Goal: Task Accomplishment & Management: Manage account settings

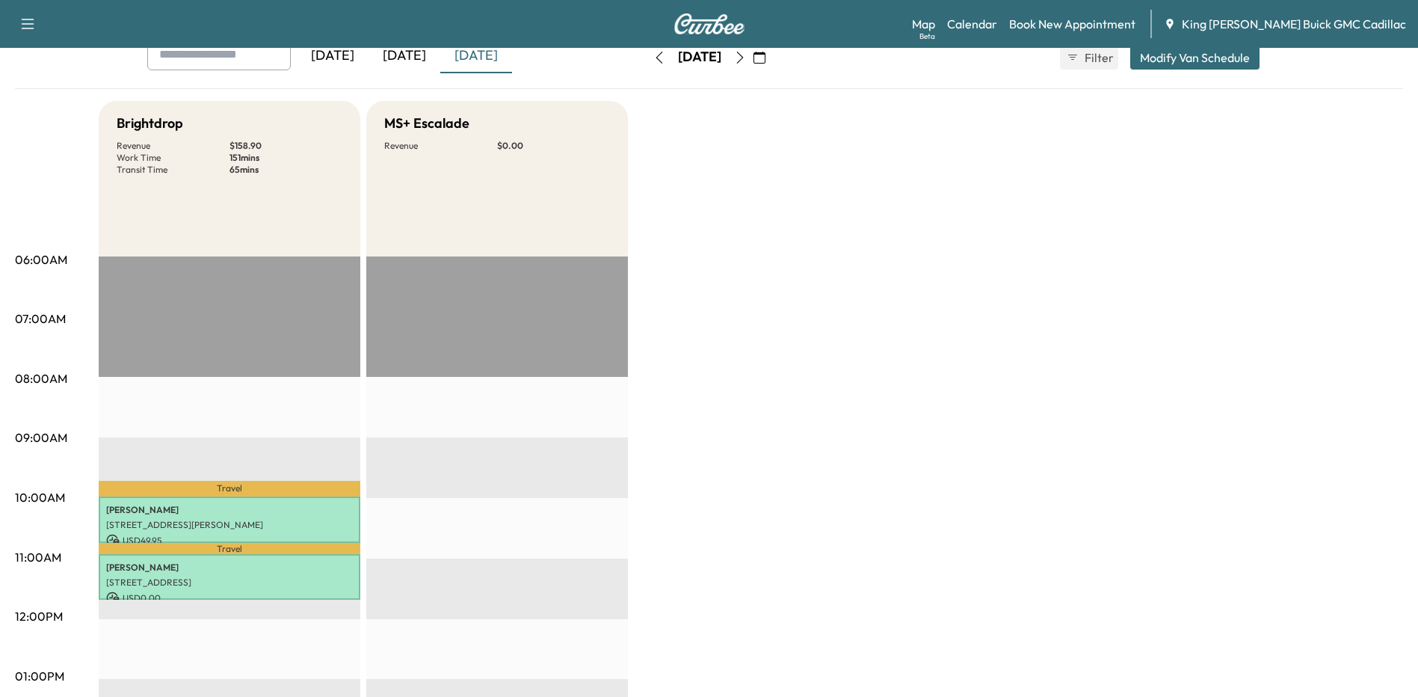
scroll to position [75, 0]
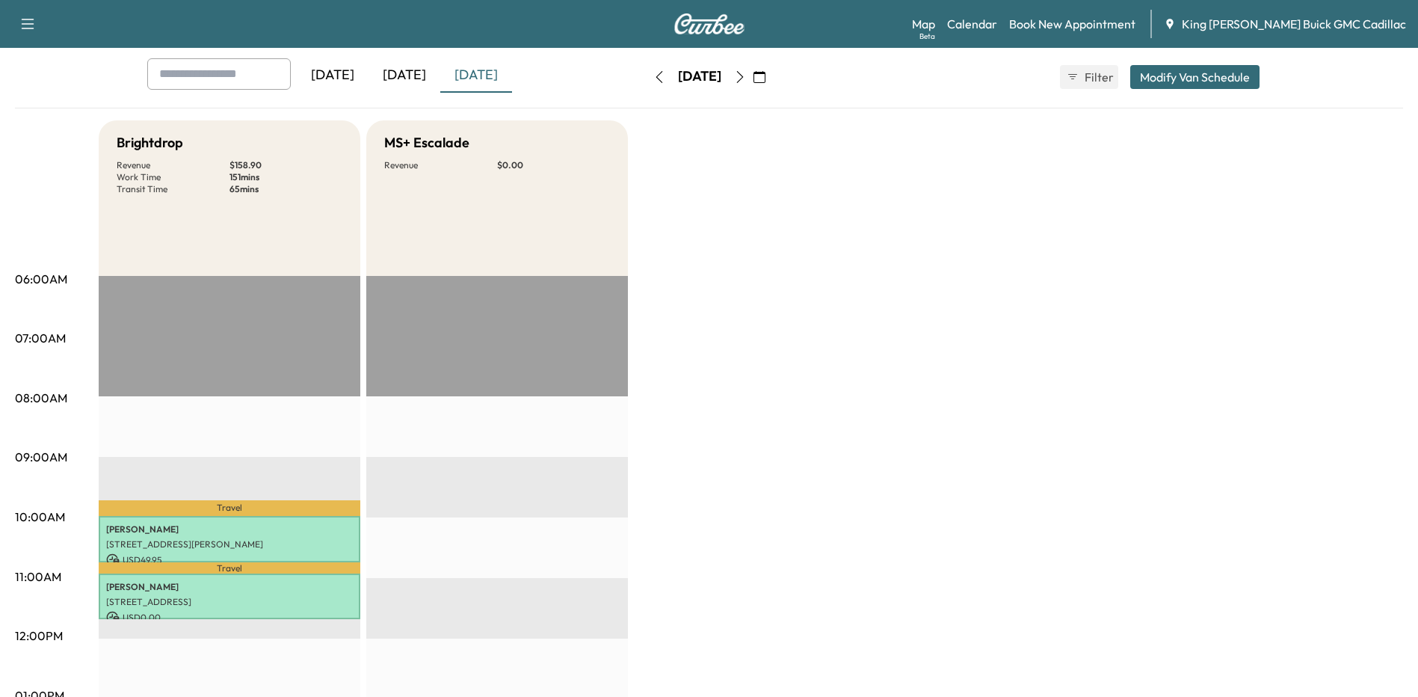
click at [753, 77] on button "button" at bounding box center [739, 77] width 25 height 24
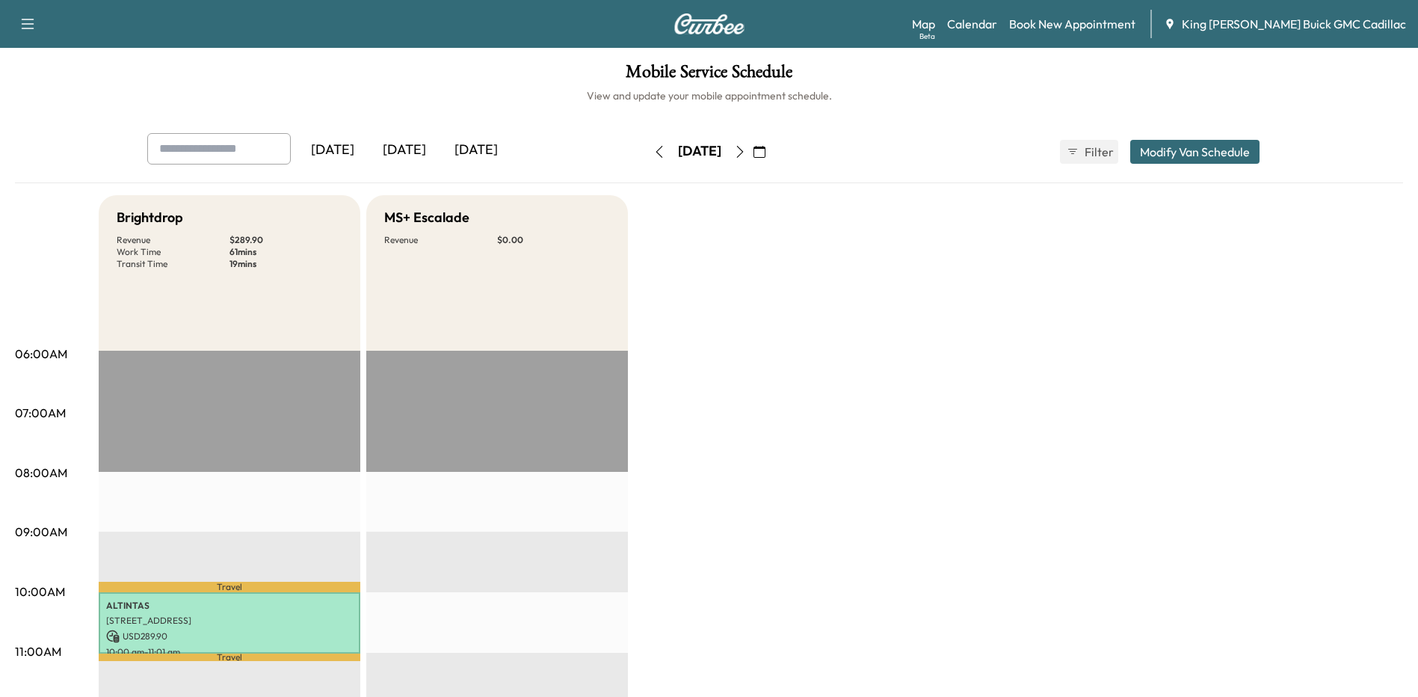
click at [746, 152] on icon "button" at bounding box center [740, 152] width 12 height 12
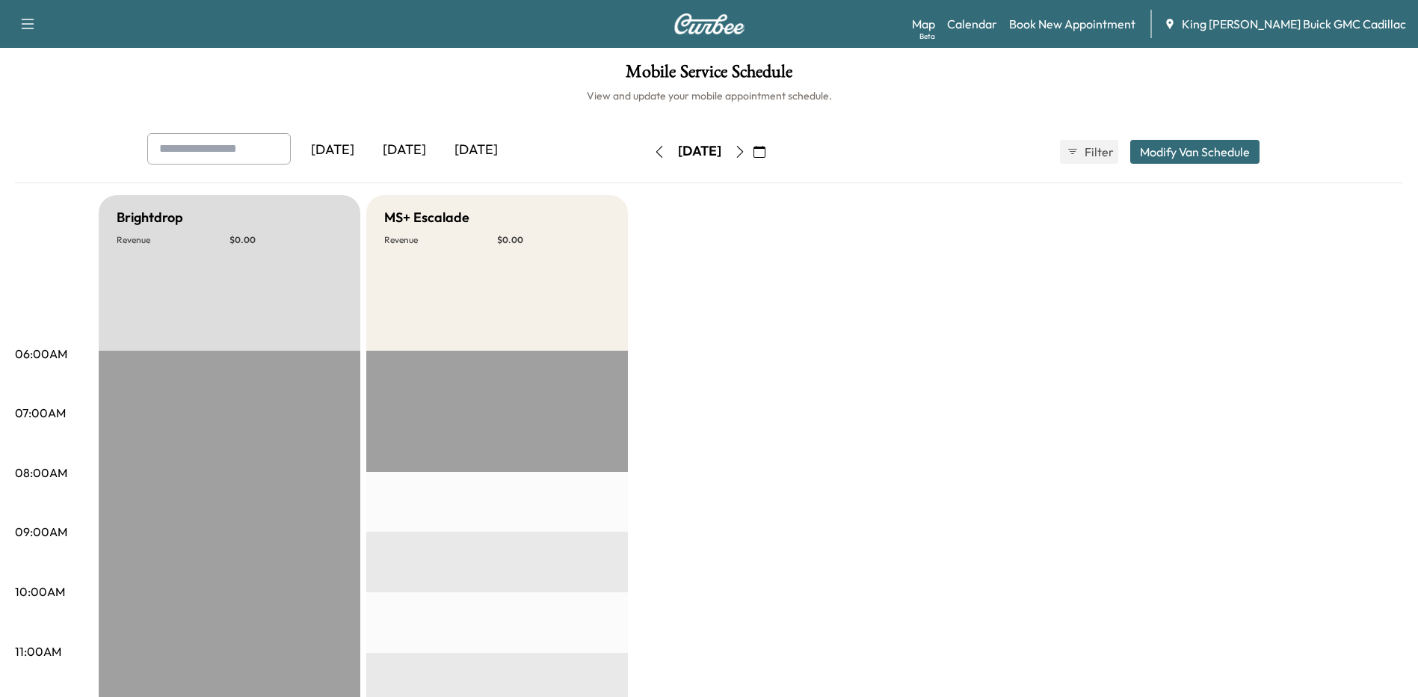
click at [746, 147] on icon "button" at bounding box center [740, 152] width 12 height 12
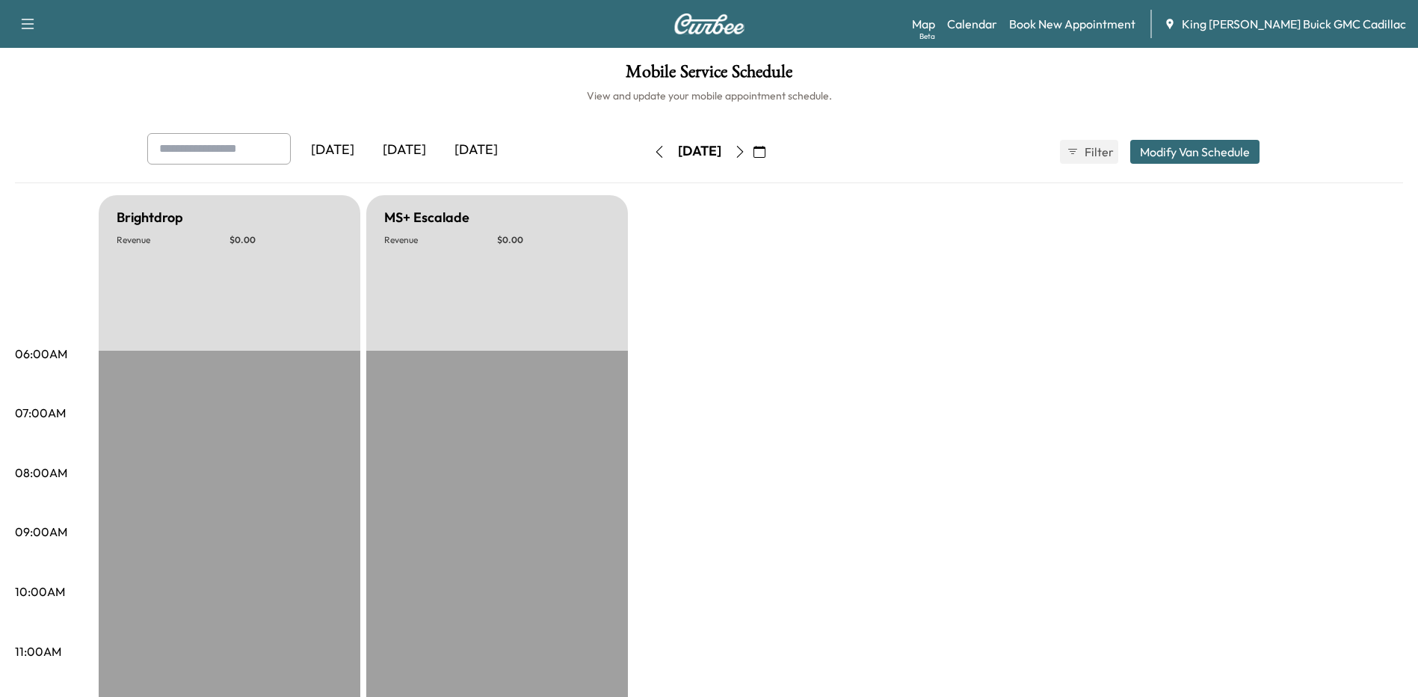
click at [746, 147] on icon "button" at bounding box center [740, 152] width 12 height 12
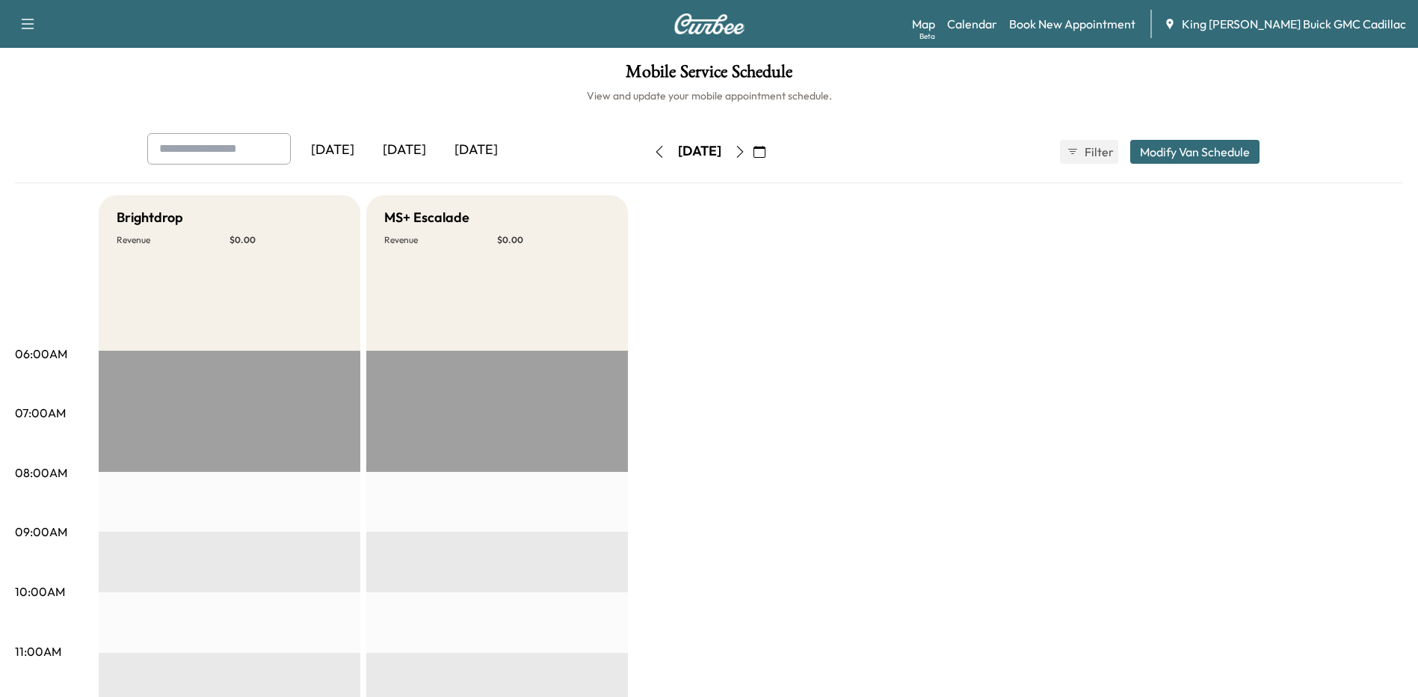
click at [743, 155] on icon "button" at bounding box center [739, 152] width 7 height 12
click at [743, 153] on icon "button" at bounding box center [739, 152] width 7 height 12
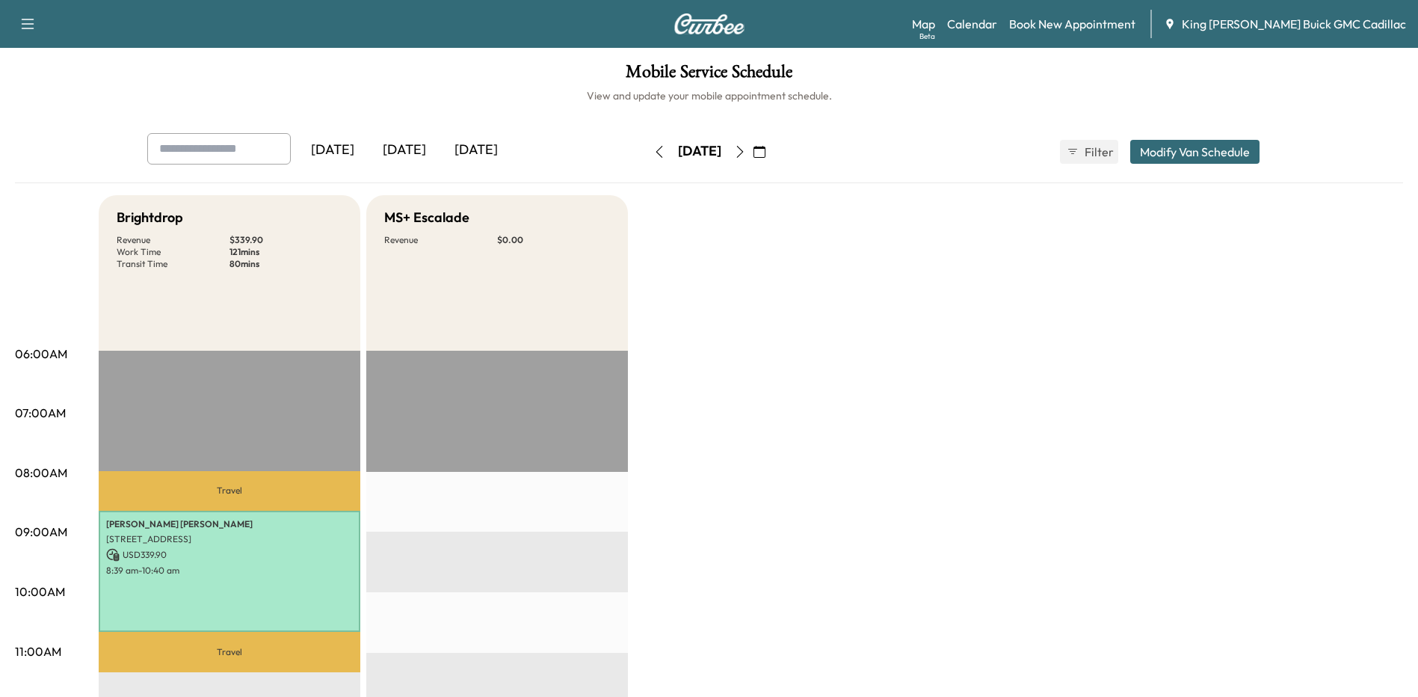
click at [746, 152] on icon "button" at bounding box center [740, 152] width 12 height 12
